Goal: Entertainment & Leisure: Browse casually

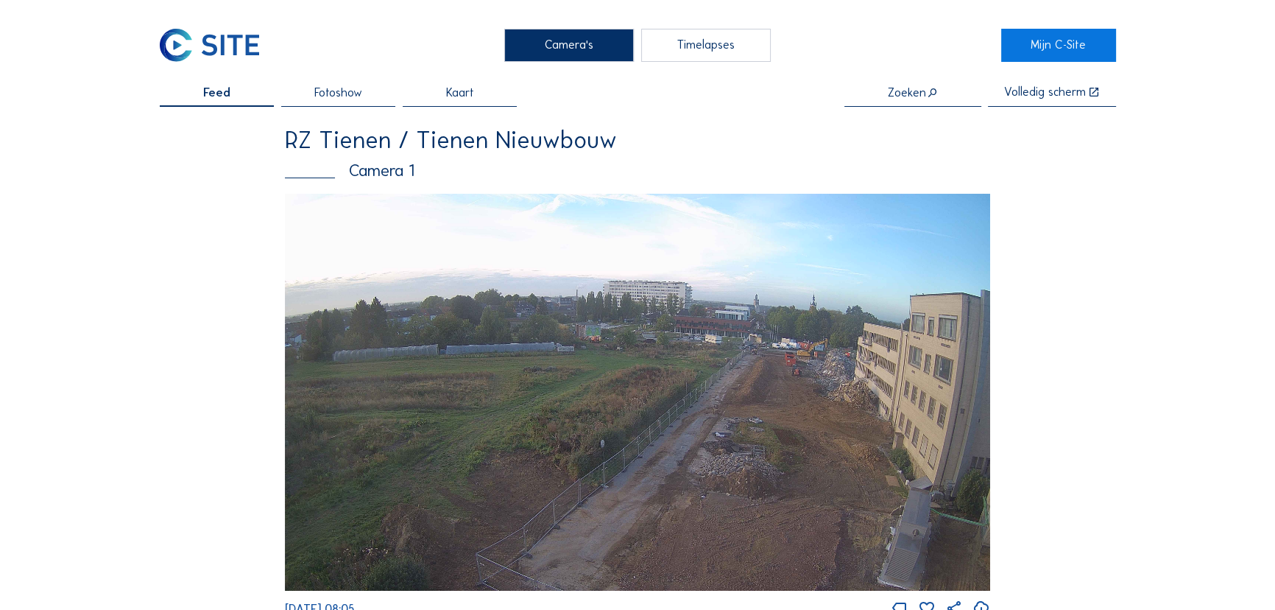
click at [243, 52] on img at bounding box center [210, 46] width 100 height 34
click at [163, 38] on div "Camera's Timelapses Mijn C-Site Feed Fotoshow Kaart Zoeken Volledig scherm RZ T…" at bounding box center [637, 596] width 1275 height 1192
click at [190, 46] on img at bounding box center [210, 46] width 100 height 34
click at [350, 92] on span "Fotoshow" at bounding box center [338, 93] width 48 height 12
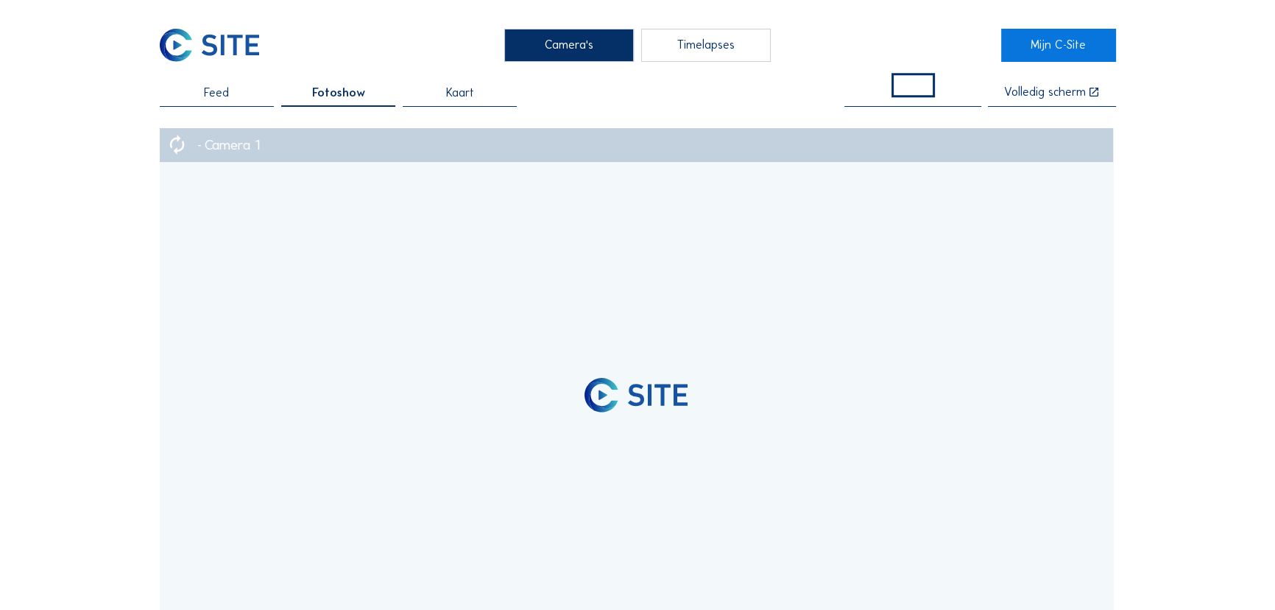
click at [236, 96] on div "Feed" at bounding box center [217, 97] width 115 height 20
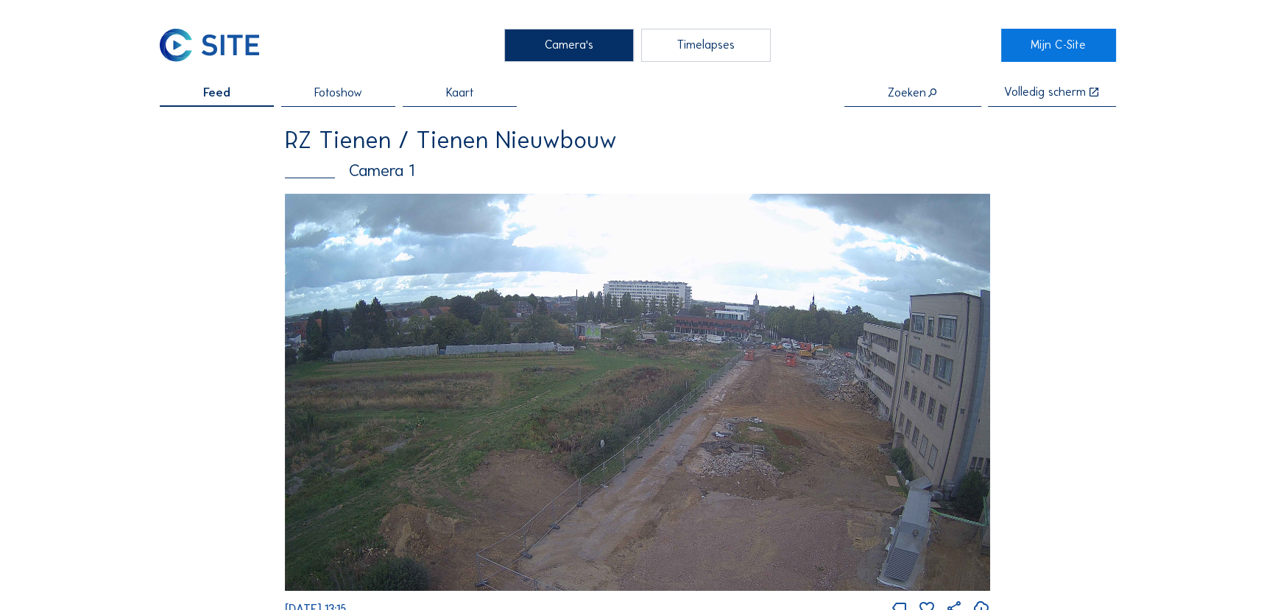
click at [200, 35] on img at bounding box center [210, 46] width 100 height 34
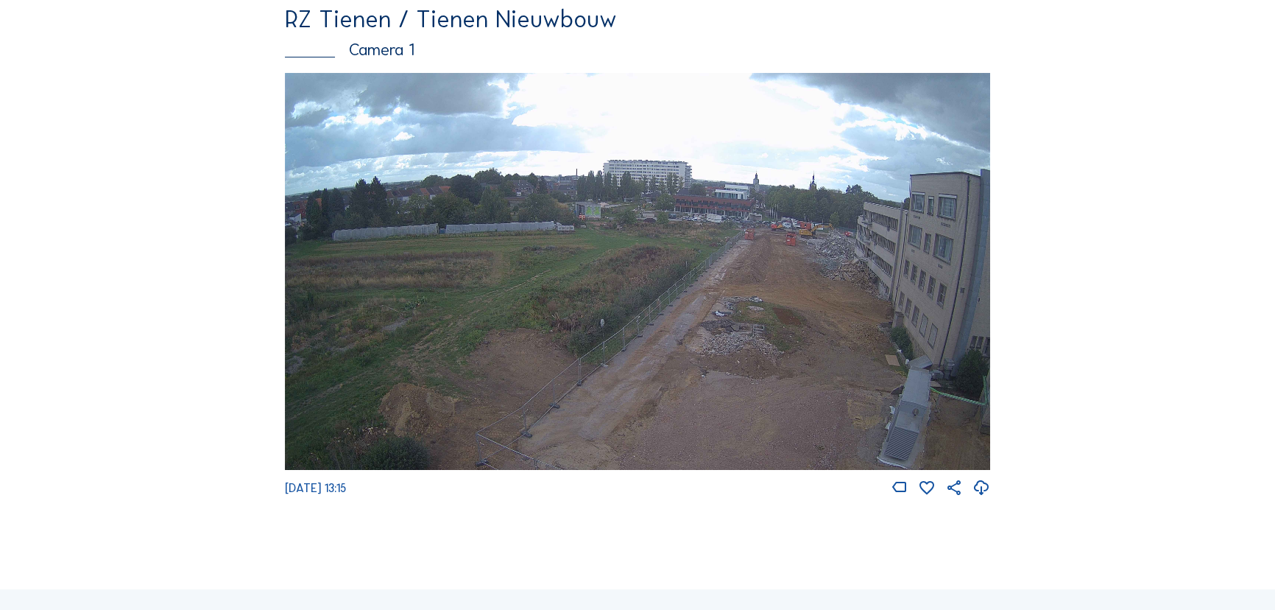
scroll to position [200, 0]
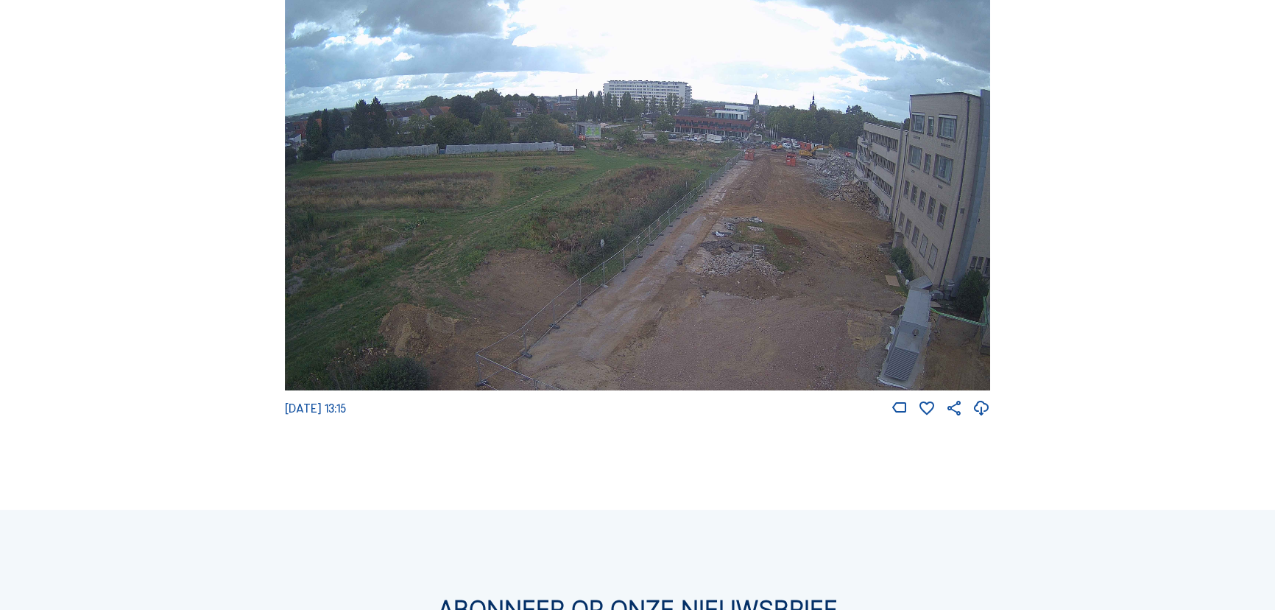
click at [884, 183] on img at bounding box center [637, 191] width 705 height 397
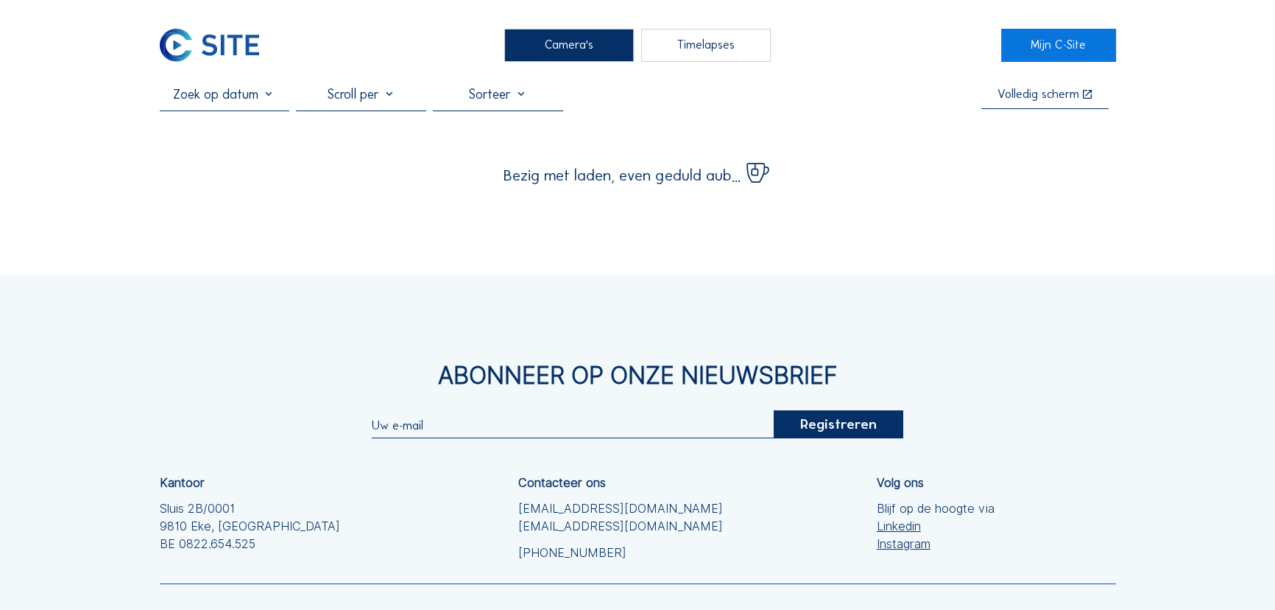
click at [1060, 96] on div "Volledig scherm" at bounding box center [1039, 94] width 82 height 13
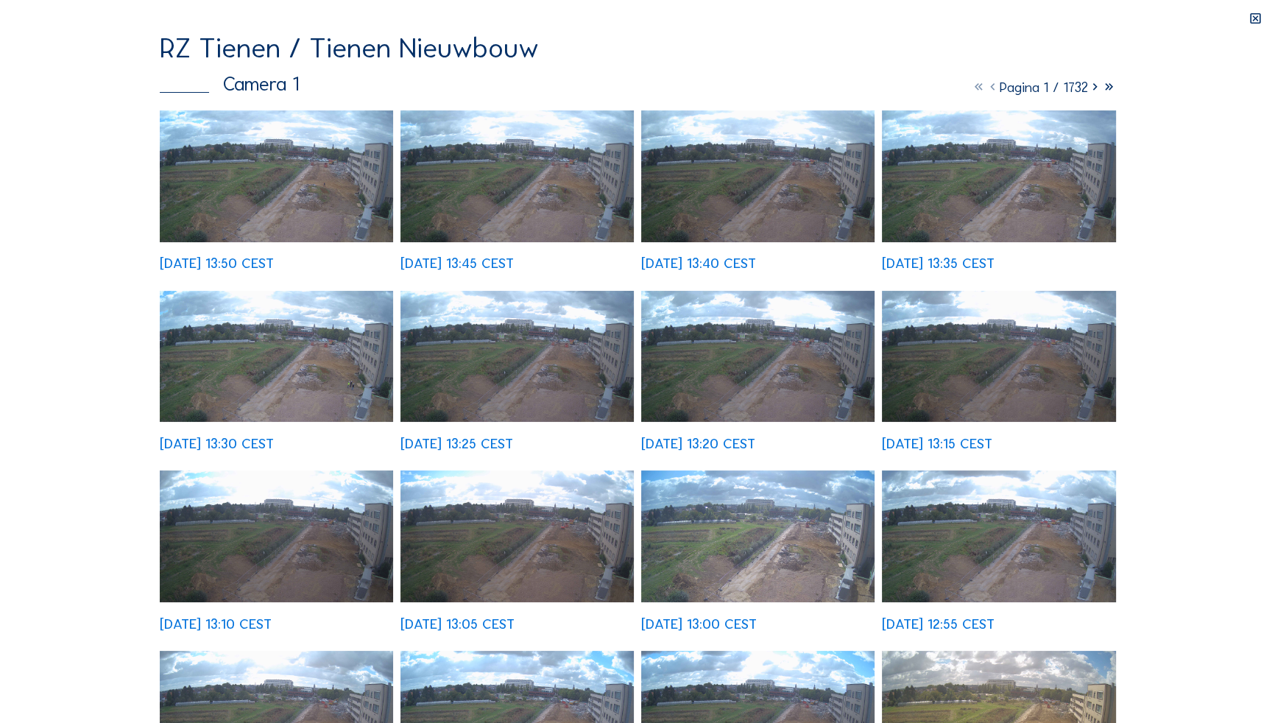
click at [316, 201] on img at bounding box center [277, 176] width 234 height 132
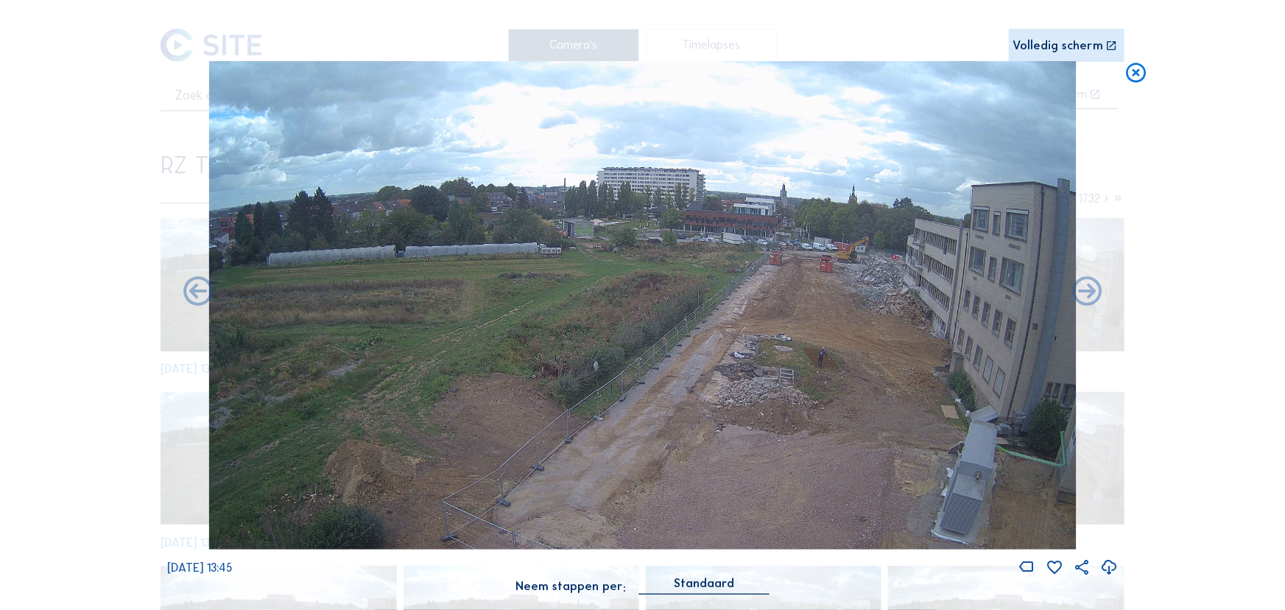
click at [1134, 71] on icon at bounding box center [1136, 73] width 24 height 24
